Goal: Task Accomplishment & Management: Complete application form

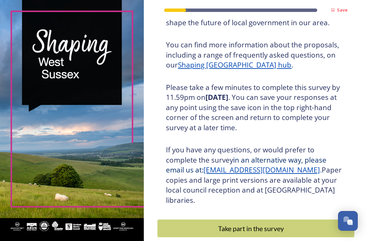
scroll to position [80, 0]
click at [255, 224] on div "Take part in the survey" at bounding box center [251, 229] width 180 height 10
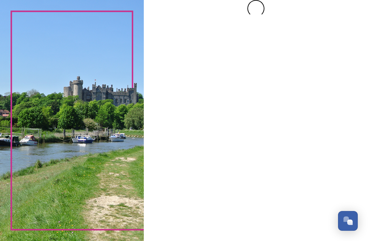
scroll to position [0, 0]
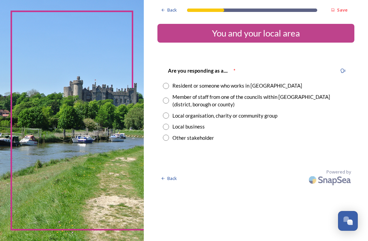
click at [169, 83] on input "radio" at bounding box center [166, 86] width 6 height 6
radio input "true"
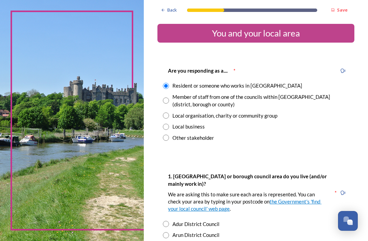
scroll to position [22, 0]
radio input "true"
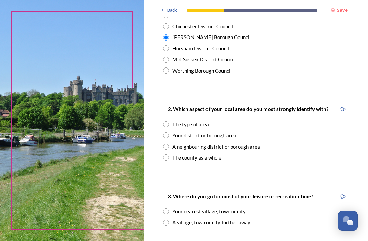
scroll to position [222, 0]
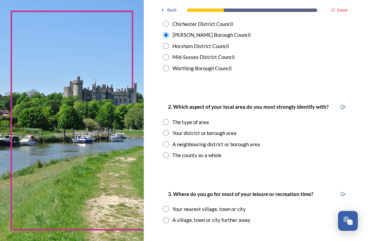
click at [173, 129] on div "Your district or borough area" at bounding box center [256, 133] width 186 height 8
radio input "true"
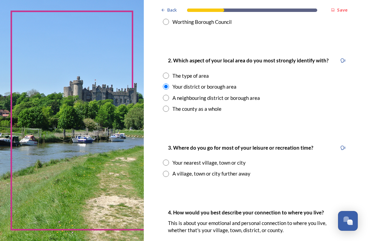
scroll to position [268, 0]
click at [169, 159] on input "radio" at bounding box center [166, 162] width 6 height 6
radio input "true"
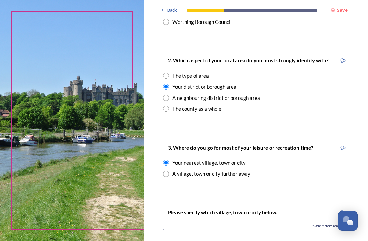
click at [174, 229] on input at bounding box center [256, 237] width 186 height 16
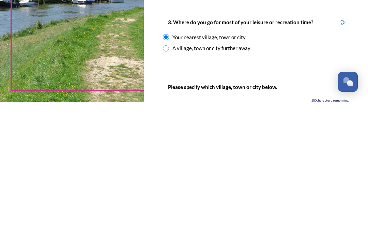
scroll to position [260, 0]
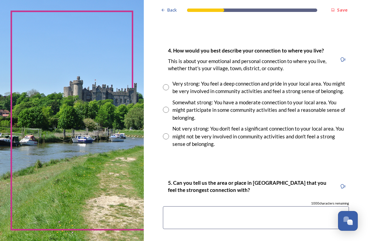
type input "[PERSON_NAME]"
click at [169, 107] on input "radio" at bounding box center [166, 110] width 6 height 6
radio input "true"
click at [174, 206] on textarea at bounding box center [256, 217] width 186 height 23
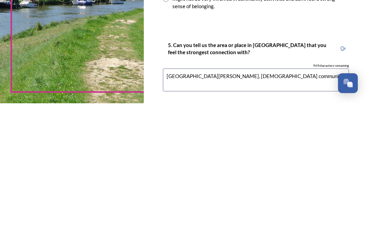
click at [217, 206] on textarea "[GEOGRAPHIC_DATA][PERSON_NAME], [DEMOGRAPHIC_DATA] community" at bounding box center [256, 217] width 186 height 23
click at [202, 206] on textarea "[GEOGRAPHIC_DATA][PERSON_NAME], [DEMOGRAPHIC_DATA] community" at bounding box center [256, 217] width 186 height 23
click at [205, 206] on textarea "[GEOGRAPHIC_DATA][PERSON_NAME], [DEMOGRAPHIC_DATA] community" at bounding box center [256, 217] width 186 height 23
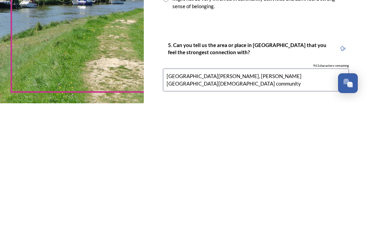
click at [260, 206] on textarea "[GEOGRAPHIC_DATA][PERSON_NAME], [PERSON_NAME][GEOGRAPHIC_DATA][DEMOGRAPHIC_DATA…" at bounding box center [256, 217] width 186 height 23
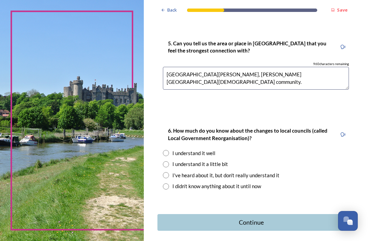
scroll to position [640, 0]
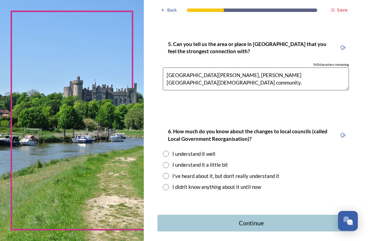
type textarea "[GEOGRAPHIC_DATA][PERSON_NAME], [PERSON_NAME][GEOGRAPHIC_DATA][DEMOGRAPHIC_DATA…"
click at [173, 172] on div "I've heard about it, but don't really understand it" at bounding box center [256, 176] width 186 height 8
radio input "true"
click at [263, 218] on div "Continue" at bounding box center [251, 222] width 180 height 9
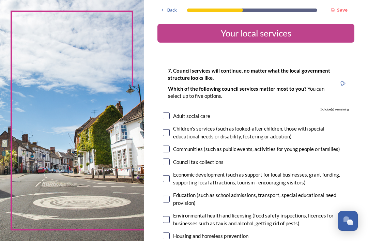
scroll to position [22, 0]
click at [170, 145] on input "checkbox" at bounding box center [166, 148] width 7 height 7
checkbox input "true"
click at [170, 175] on input "checkbox" at bounding box center [166, 178] width 7 height 7
checkbox input "true"
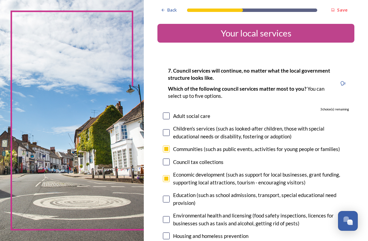
click at [170, 196] on input "checkbox" at bounding box center [166, 199] width 7 height 7
checkbox input "true"
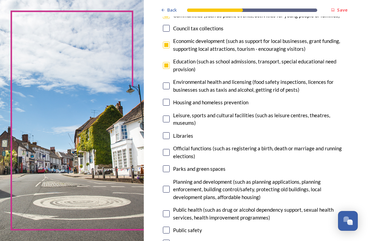
scroll to position [136, 0]
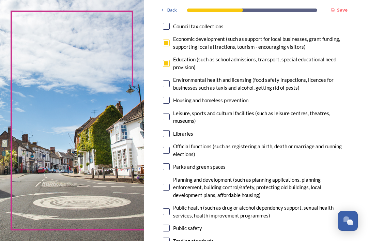
click at [170, 130] on input "checkbox" at bounding box center [166, 133] width 7 height 7
checkbox input "true"
click at [170, 163] on input "checkbox" at bounding box center [166, 166] width 7 height 7
checkbox input "true"
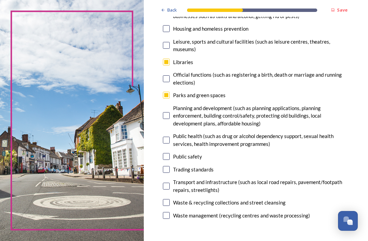
scroll to position [207, 0]
click at [170, 183] on input "checkbox" at bounding box center [166, 186] width 7 height 7
checkbox input "false"
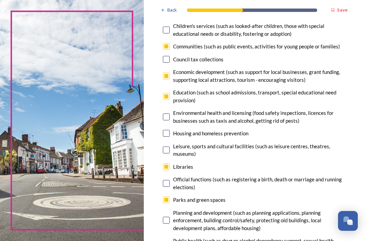
scroll to position [103, 0]
click at [170, 93] on input "checkbox" at bounding box center [166, 96] width 7 height 7
checkbox input "false"
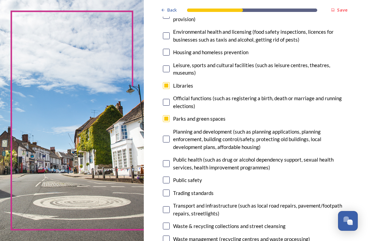
scroll to position [184, 0]
click at [170, 206] on input "checkbox" at bounding box center [166, 209] width 7 height 7
checkbox input "true"
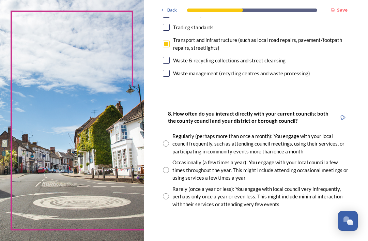
scroll to position [350, 0]
click at [176, 191] on div "Rarely (once a year or less): You engage with local council very infrequently, …" at bounding box center [260, 196] width 177 height 23
radio input "true"
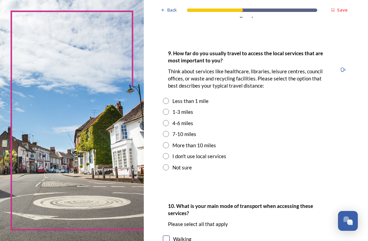
scroll to position [539, 0]
click at [169, 109] on input "radio" at bounding box center [166, 112] width 6 height 6
radio input "true"
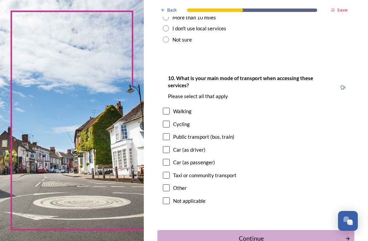
scroll to position [666, 0]
click at [170, 133] on input "checkbox" at bounding box center [166, 136] width 7 height 7
checkbox input "true"
click at [170, 108] on input "checkbox" at bounding box center [166, 111] width 7 height 7
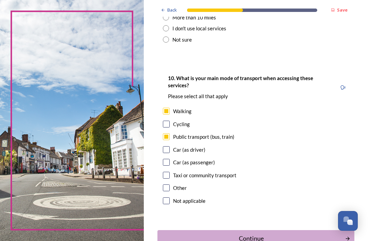
click at [170, 108] on input "checkbox" at bounding box center [166, 111] width 7 height 7
checkbox input "false"
click at [170, 159] on input "checkbox" at bounding box center [166, 162] width 7 height 7
checkbox input "true"
click at [266, 234] on div "Continue" at bounding box center [251, 238] width 180 height 9
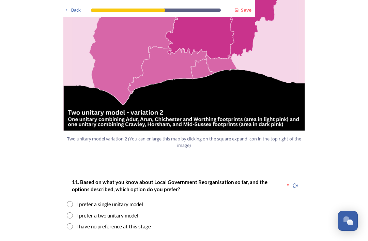
scroll to position [776, 0]
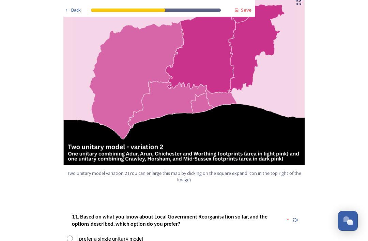
scroll to position [740, 0]
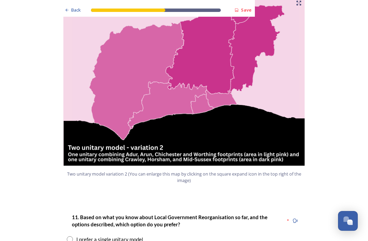
radio input "true"
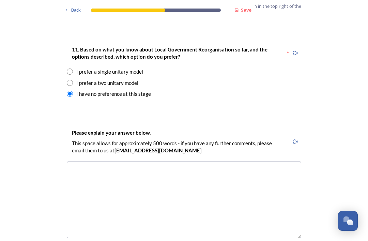
scroll to position [908, 0]
click at [80, 162] on textarea at bounding box center [184, 200] width 234 height 77
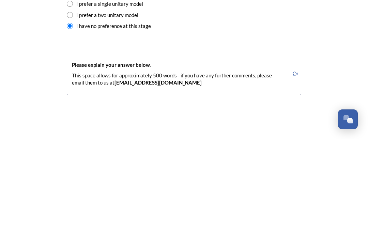
scroll to position [875, 0]
type textarea "I"
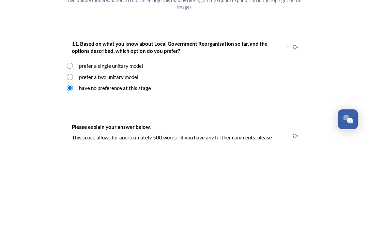
scroll to position [812, 0]
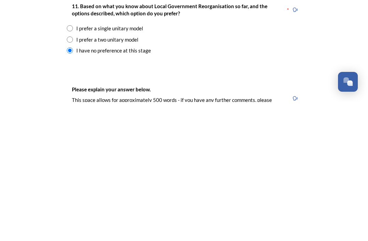
type textarea "I was going to tick the two unitary option I thought it might be a good idea to…"
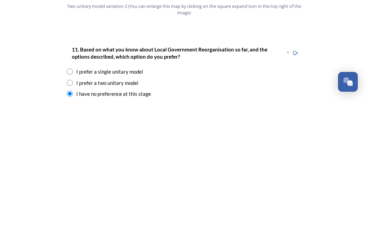
scroll to position [772, 0]
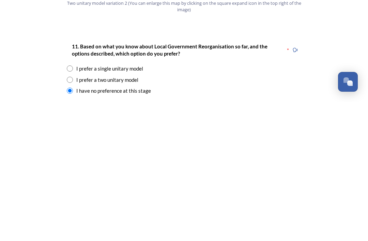
click at [70, 216] on input "radio" at bounding box center [70, 219] width 6 height 6
radio input "true"
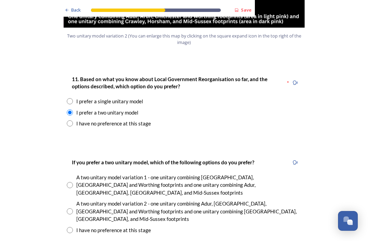
scroll to position [878, 0]
click at [71, 121] on input "radio" at bounding box center [70, 124] width 6 height 6
radio input "true"
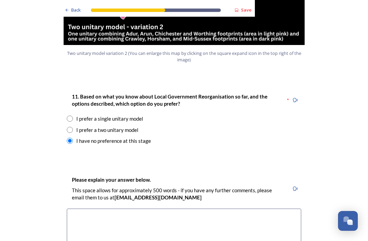
scroll to position [861, 0]
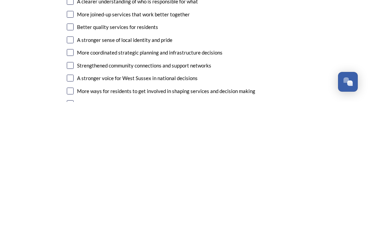
scroll to position [1093, 0]
type textarea "I was going to tick the two unitary option thought it may be a good idea to kee…"
checkbox input "true"
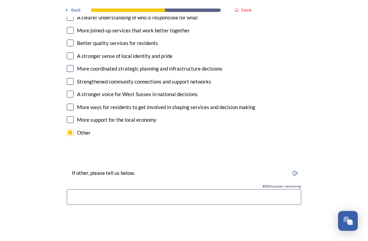
scroll to position [1215, 0]
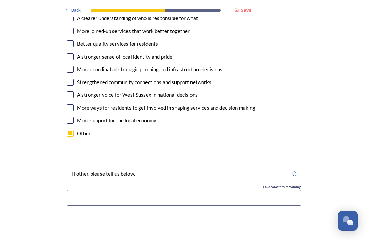
click at [71, 190] on input at bounding box center [184, 198] width 234 height 16
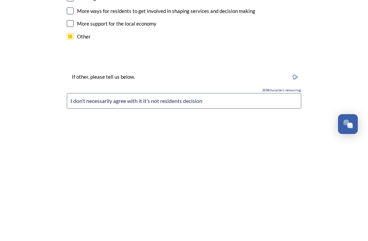
click at [181, 190] on input "I don’t necessarily agree with it it’s not residents decision" at bounding box center [184, 198] width 234 height 16
click at [241, 190] on input "I don’t necessarily agree with it it’s not residents or public decision" at bounding box center [184, 198] width 234 height 16
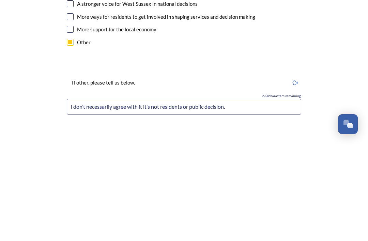
scroll to position [1211, 0]
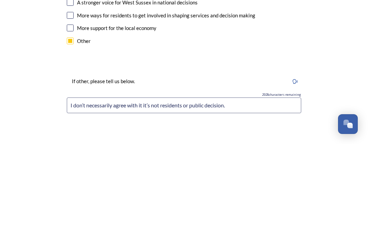
click at [142, 194] on input "I don’t necessarily agree with it it’s not residents or public decision." at bounding box center [184, 202] width 234 height 16
click at [144, 194] on input "I don’t necessarily agree with it it’s not residents or public decision." at bounding box center [184, 202] width 234 height 16
click at [252, 194] on input "I don’t necessarily agree with it, it’s not residents or public decision." at bounding box center [184, 202] width 234 height 16
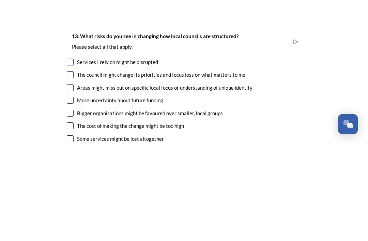
scroll to position [1327, 0]
type input "I don’t necessarily agree with it, it’s not residents or public decision, it th…"
click at [73, 181] on input "checkbox" at bounding box center [70, 184] width 7 height 7
checkbox input "true"
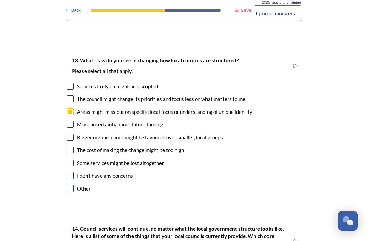
scroll to position [1400, 0]
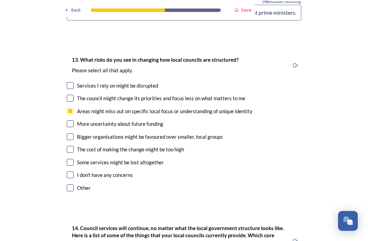
click at [70, 146] on input "checkbox" at bounding box center [70, 149] width 7 height 7
checkbox input "true"
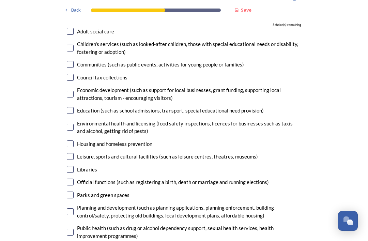
scroll to position [1642, 0]
click at [72, 166] on input "checkbox" at bounding box center [70, 169] width 7 height 7
checkbox input "true"
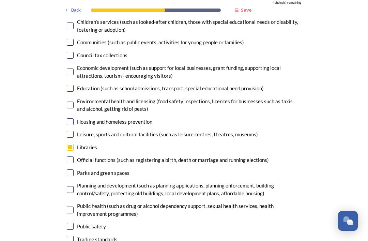
scroll to position [1664, 0]
click at [72, 169] on input "checkbox" at bounding box center [70, 172] width 7 height 7
checkbox input "true"
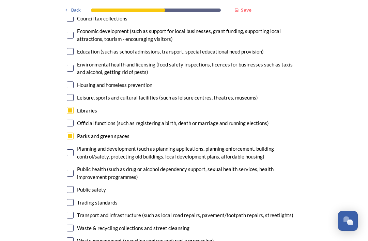
scroll to position [1701, 0]
click at [73, 212] on input "checkbox" at bounding box center [70, 215] width 7 height 7
checkbox input "true"
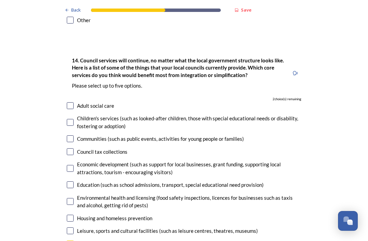
scroll to position [1568, 0]
click at [73, 135] on input "checkbox" at bounding box center [70, 138] width 7 height 7
checkbox input "true"
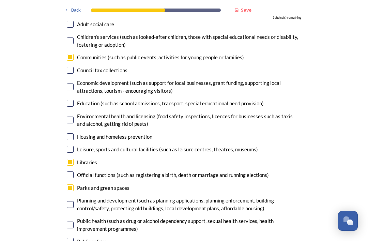
scroll to position [1649, 0]
click at [74, 146] on div "Leisure, sports and cultural facilities (such as leisure centres, theatres, mus…" at bounding box center [184, 150] width 234 height 8
checkbox input "true"
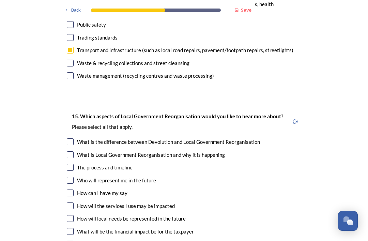
scroll to position [1866, 0]
click at [73, 151] on input "checkbox" at bounding box center [70, 154] width 7 height 7
checkbox input "true"
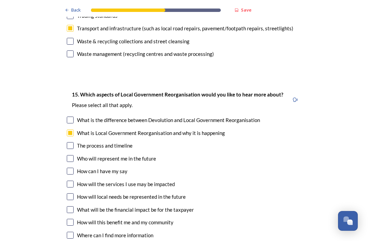
scroll to position [1888, 0]
click at [70, 155] on input "checkbox" at bounding box center [70, 158] width 7 height 7
checkbox input "true"
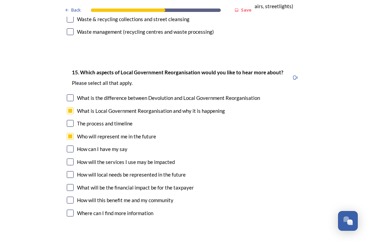
scroll to position [1910, 0]
click at [73, 145] on input "checkbox" at bounding box center [70, 148] width 7 height 7
checkbox input "true"
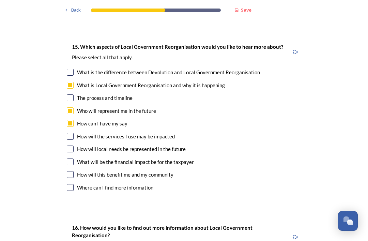
scroll to position [1936, 0]
click at [71, 171] on input "checkbox" at bounding box center [70, 174] width 7 height 7
checkbox input "true"
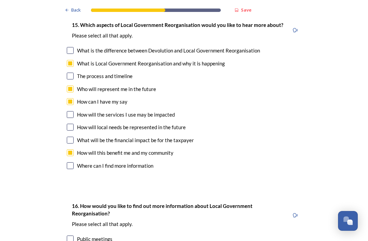
scroll to position [1957, 0]
click at [73, 137] on input "checkbox" at bounding box center [70, 140] width 7 height 7
checkbox input "true"
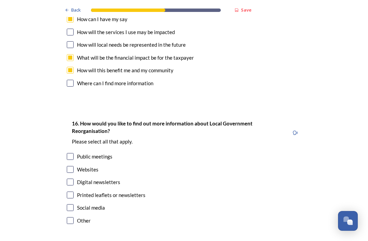
scroll to position [2040, 0]
click at [70, 153] on input "checkbox" at bounding box center [70, 156] width 7 height 7
checkbox input "true"
click at [72, 166] on input "checkbox" at bounding box center [70, 169] width 7 height 7
checkbox input "true"
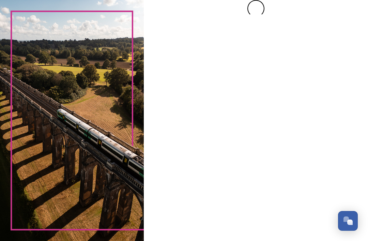
scroll to position [0, 0]
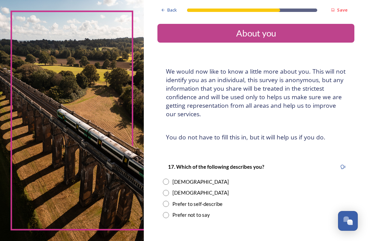
click at [168, 179] on input "radio" at bounding box center [166, 182] width 6 height 6
radio input "true"
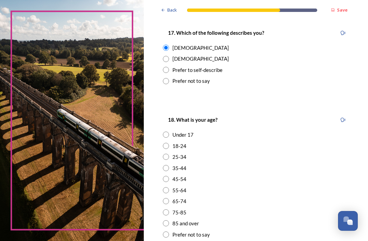
scroll to position [134, 0]
click at [169, 187] on input "radio" at bounding box center [166, 190] width 6 height 6
radio input "true"
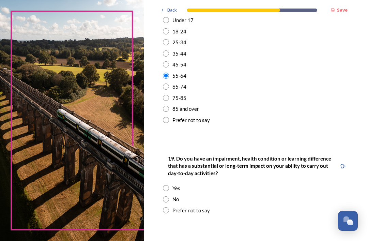
scroll to position [248, 0]
click at [169, 185] on input "radio" at bounding box center [166, 188] width 6 height 6
radio input "true"
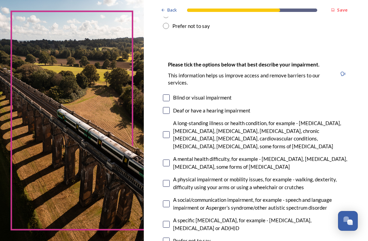
scroll to position [433, 0]
click at [170, 131] on input "checkbox" at bounding box center [166, 134] width 7 height 7
checkbox input "true"
click at [168, 159] on input "checkbox" at bounding box center [166, 162] width 7 height 7
checkbox input "true"
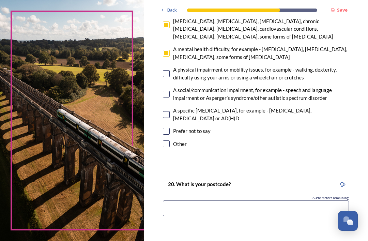
scroll to position [543, 0]
click at [178, 200] on input at bounding box center [256, 208] width 186 height 16
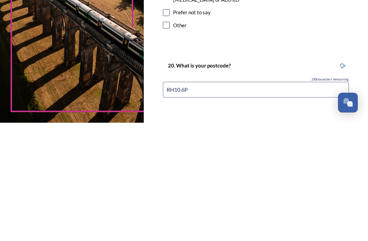
type input "RH10 6PH"
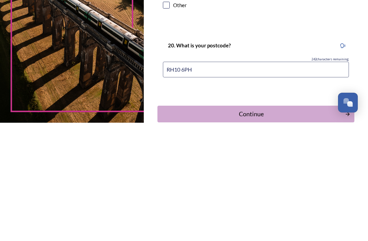
scroll to position [563, 0]
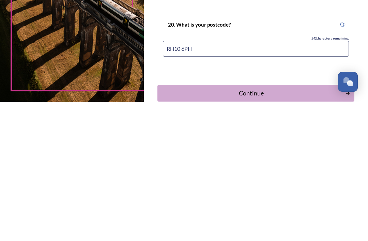
click at [276, 224] on button "Continue" at bounding box center [255, 232] width 197 height 17
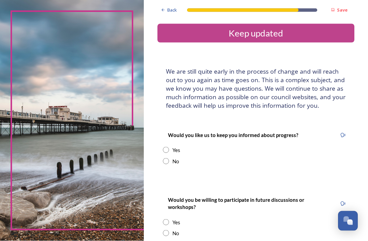
scroll to position [22, 0]
click at [173, 146] on div "Yes" at bounding box center [256, 150] width 186 height 8
radio input "true"
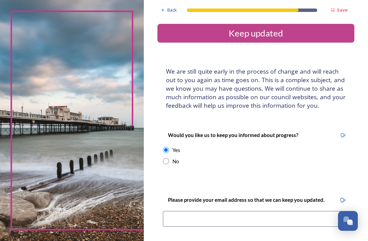
click at [186, 211] on input at bounding box center [256, 219] width 186 height 16
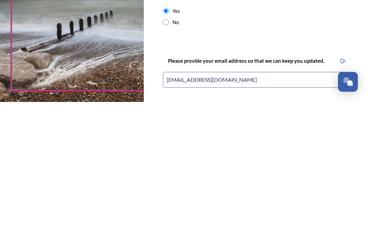
click at [173, 211] on input "[EMAIL_ADDRESS][DOMAIN_NAME]" at bounding box center [256, 219] width 186 height 16
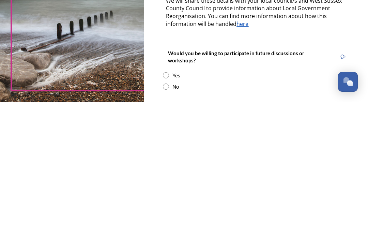
scroll to position [127, 0]
type input "[EMAIL_ADDRESS][DOMAIN_NAME]"
click at [166, 211] on div "Yes" at bounding box center [256, 215] width 186 height 8
radio input "true"
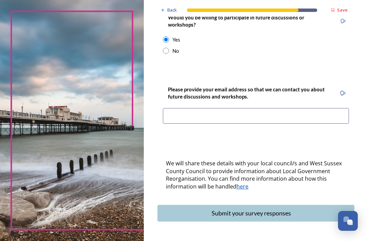
scroll to position [302, 0]
click at [214, 108] on input at bounding box center [256, 116] width 186 height 16
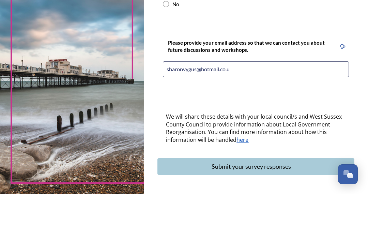
type input "[EMAIL_ADDRESS][DOMAIN_NAME]"
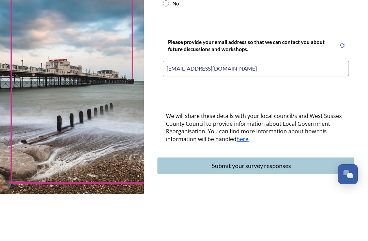
scroll to position [302, 0]
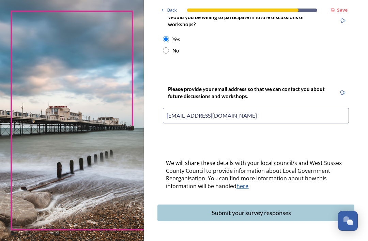
click at [300, 208] on div "Submit your survey responses" at bounding box center [251, 212] width 180 height 9
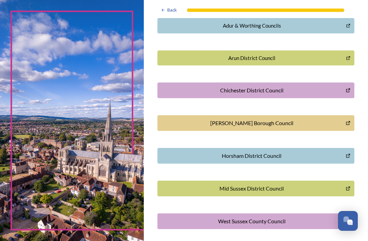
scroll to position [178, 0]
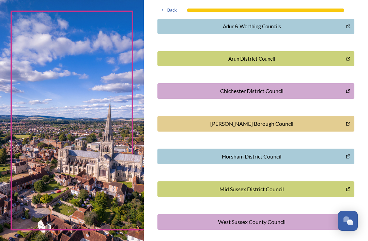
click at [301, 120] on div "[PERSON_NAME] Borough Council" at bounding box center [251, 124] width 181 height 8
